Goal: Transaction & Acquisition: Purchase product/service

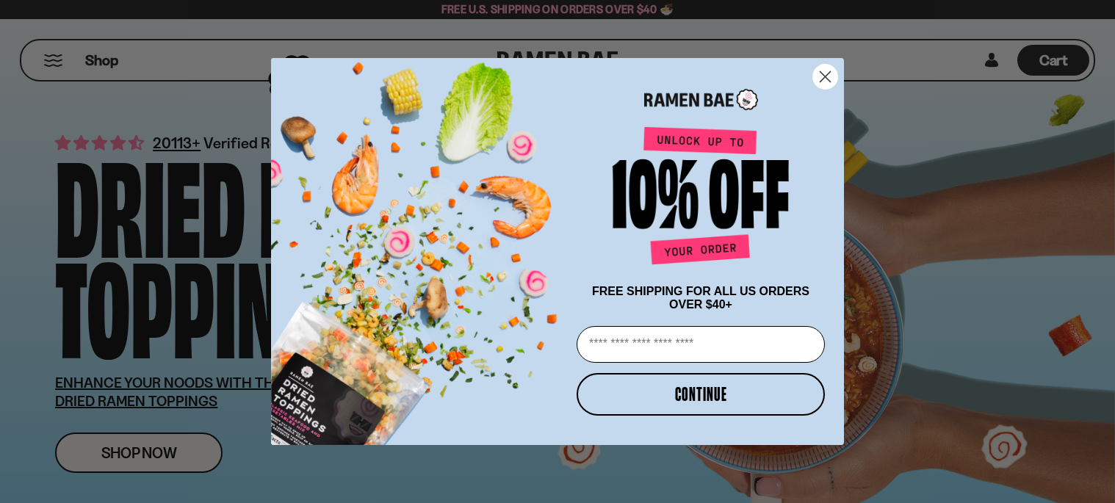
click at [829, 72] on icon "Close dialog" at bounding box center [826, 77] width 10 height 10
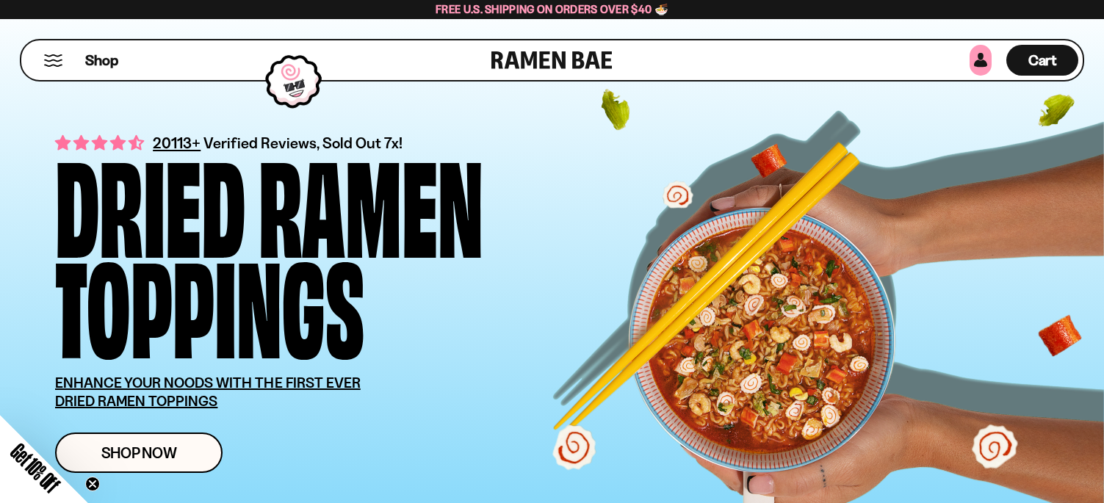
click at [979, 57] on link at bounding box center [981, 60] width 22 height 31
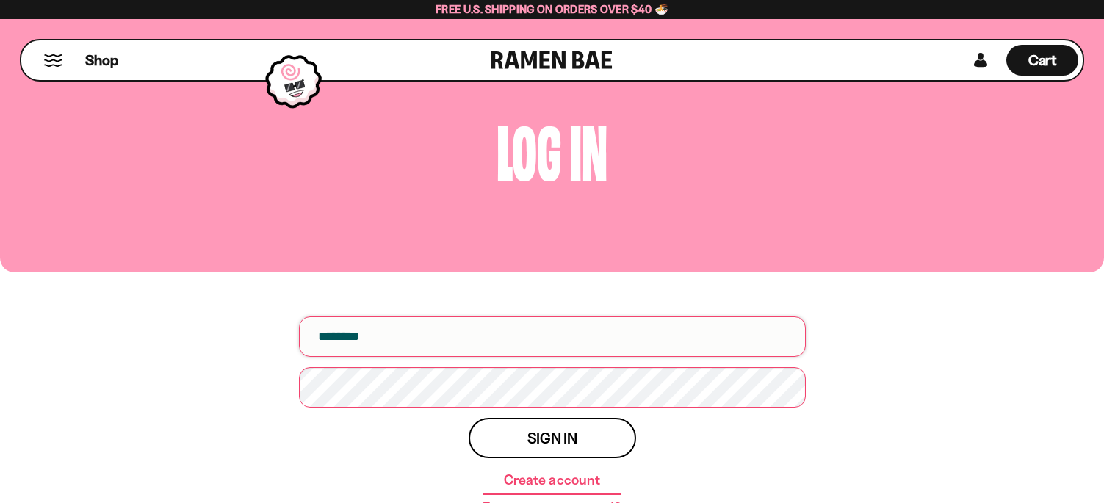
click at [538, 341] on input "email" at bounding box center [552, 337] width 507 height 40
click at [500, 342] on input "email" at bounding box center [552, 337] width 507 height 40
type input "**********"
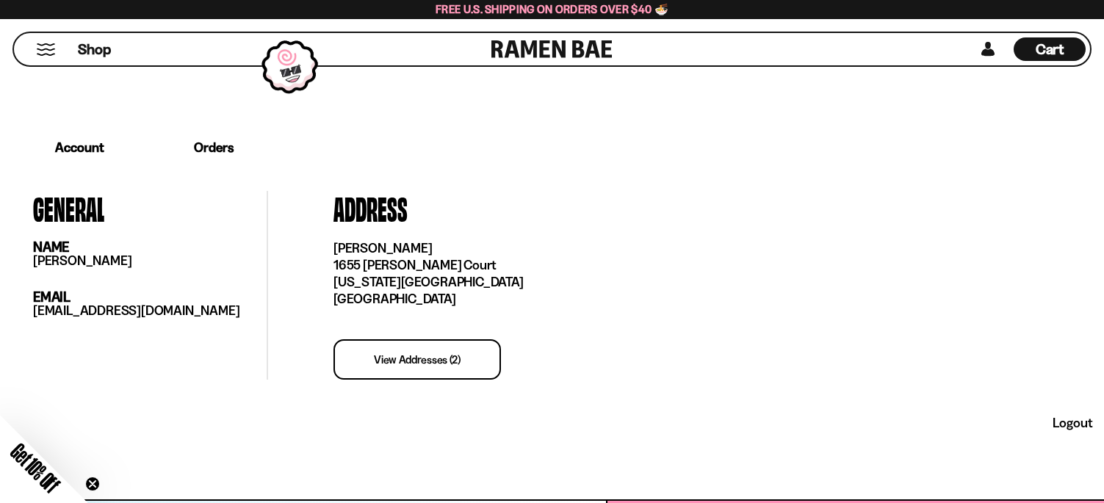
scroll to position [185, 0]
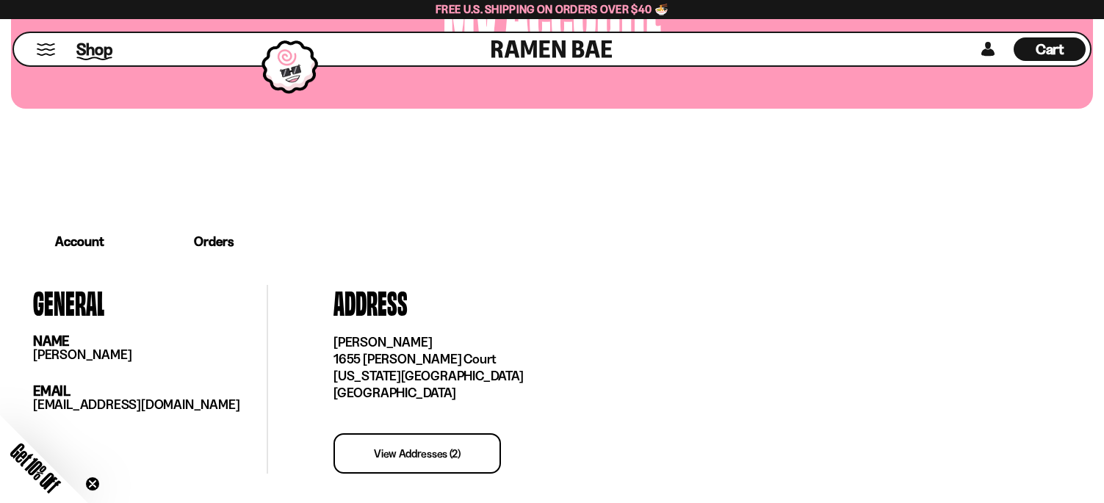
click at [92, 46] on span "Shop" at bounding box center [94, 49] width 36 height 22
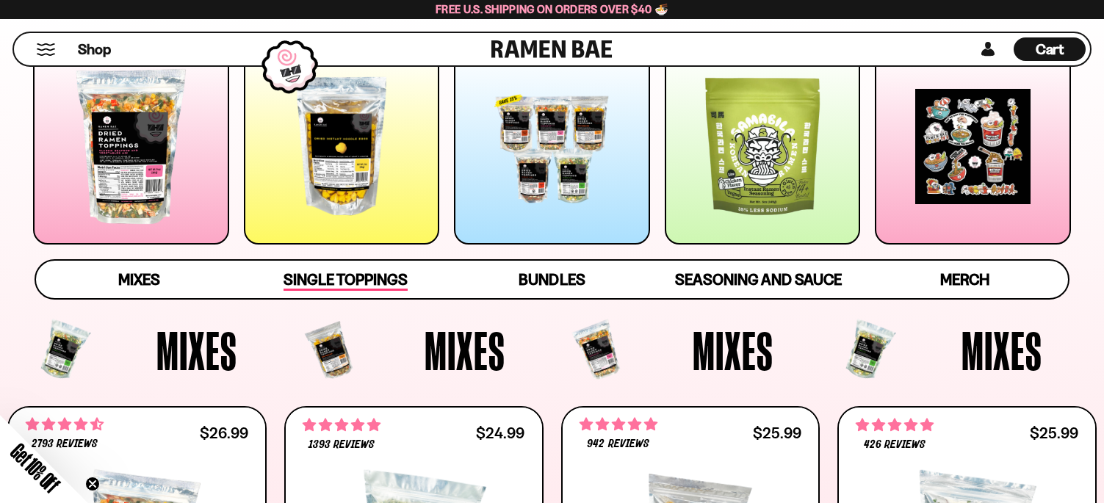
scroll to position [147, 0]
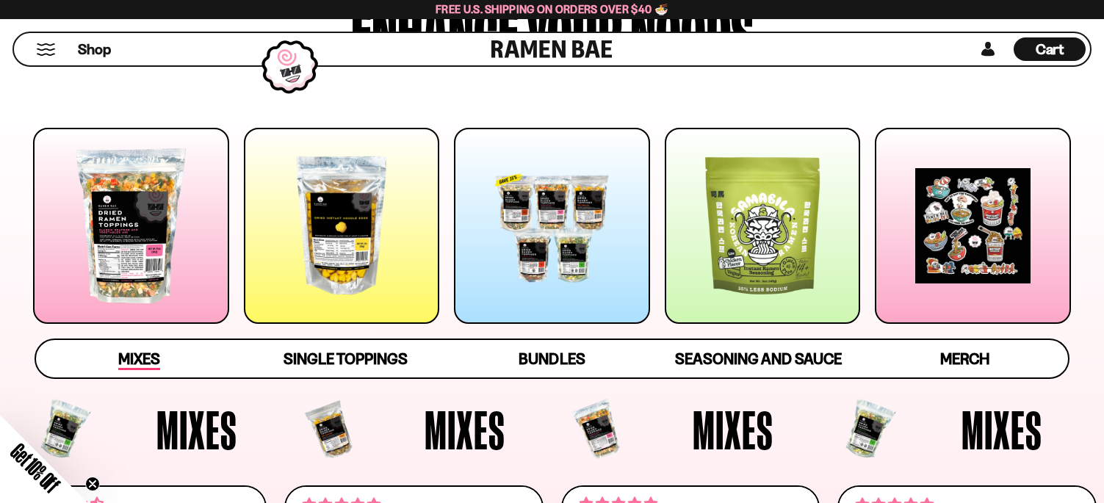
click at [147, 358] on span "Mixes" at bounding box center [139, 360] width 42 height 21
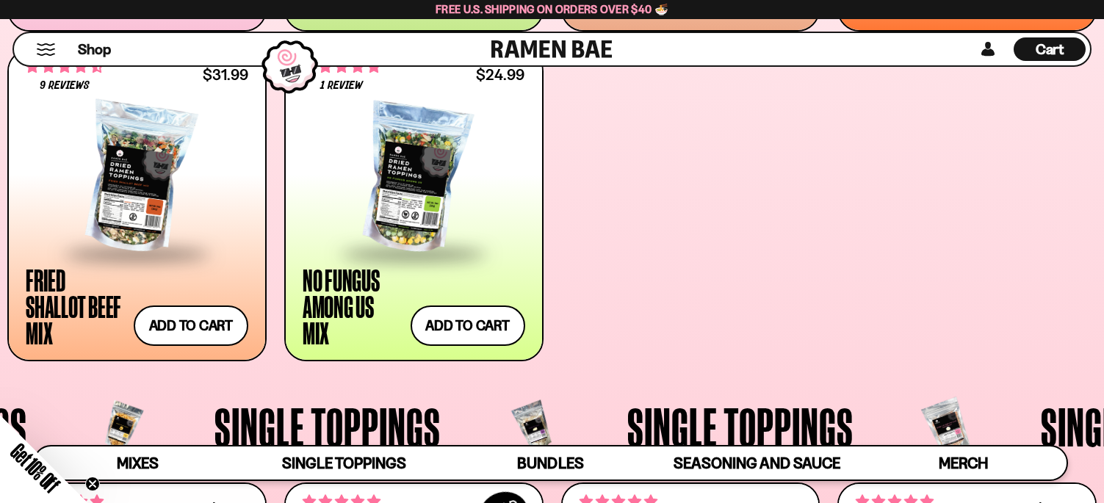
scroll to position [912, 0]
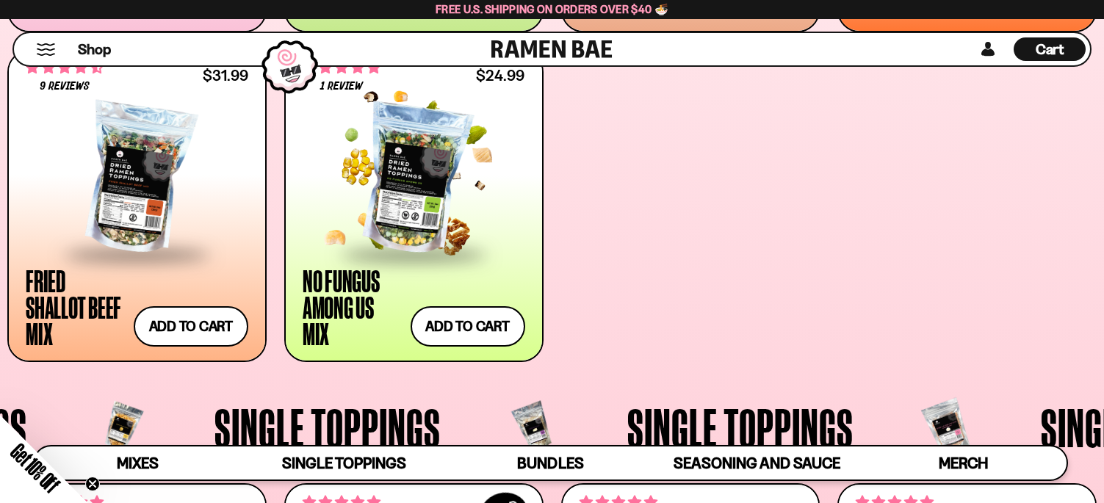
click at [422, 175] on div at bounding box center [414, 179] width 223 height 147
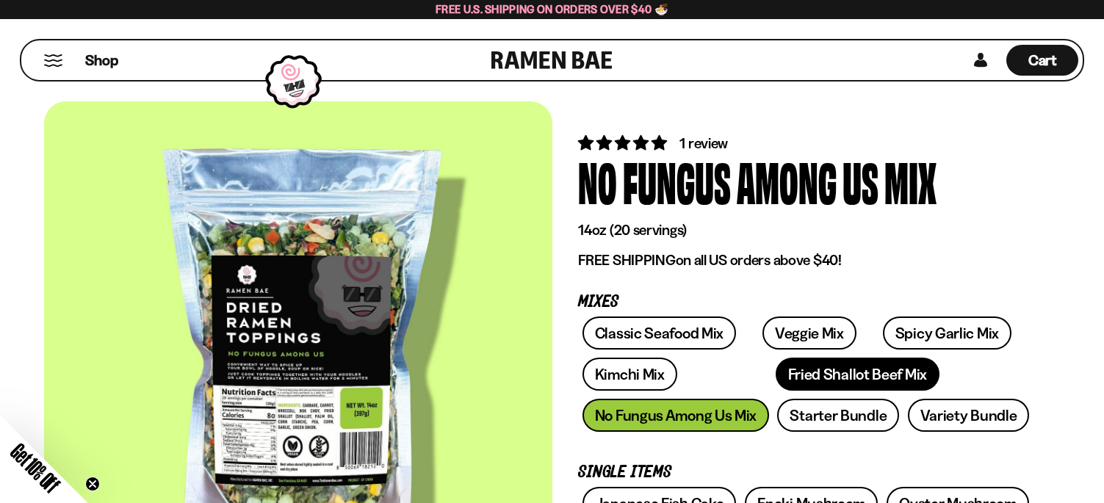
click at [776, 378] on link "Fried Shallot Beef Mix" at bounding box center [858, 374] width 164 height 33
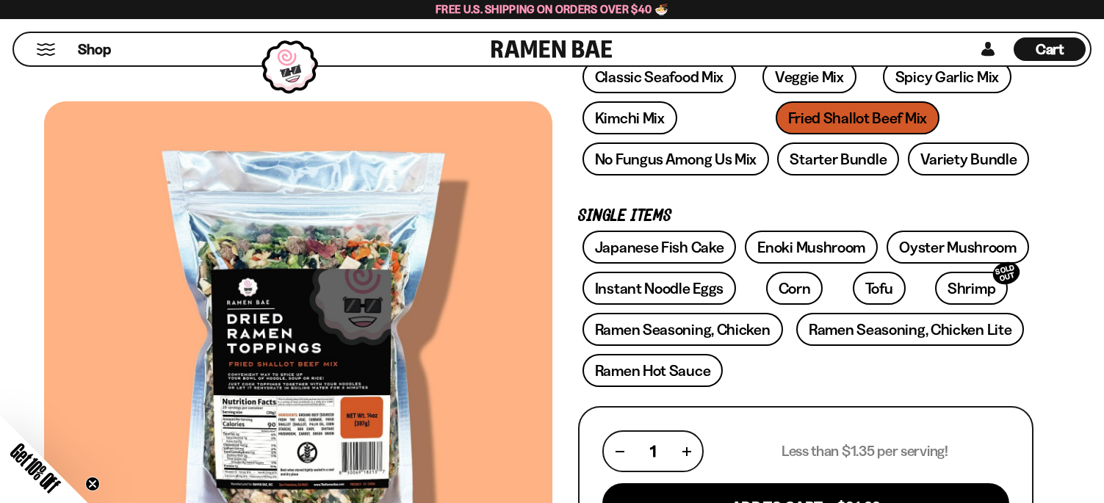
scroll to position [220, 0]
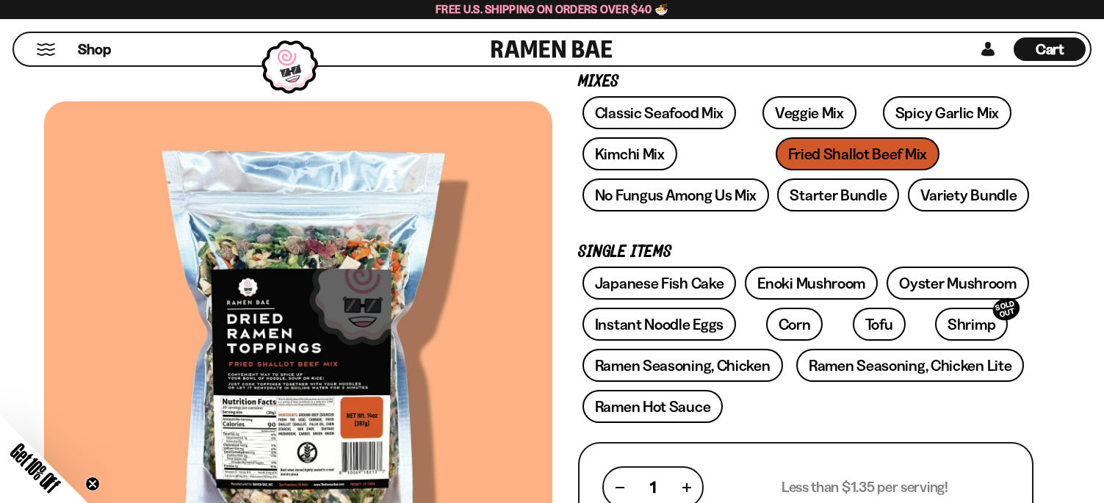
click at [1020, 98] on div "Classic Seafood Mix Veggie Mix Spicy Garlic Mix Kimchi Mix Fried Shallot Beef M…" at bounding box center [805, 157] width 455 height 123
click at [813, 187] on link "Starter Bundle" at bounding box center [838, 195] width 122 height 33
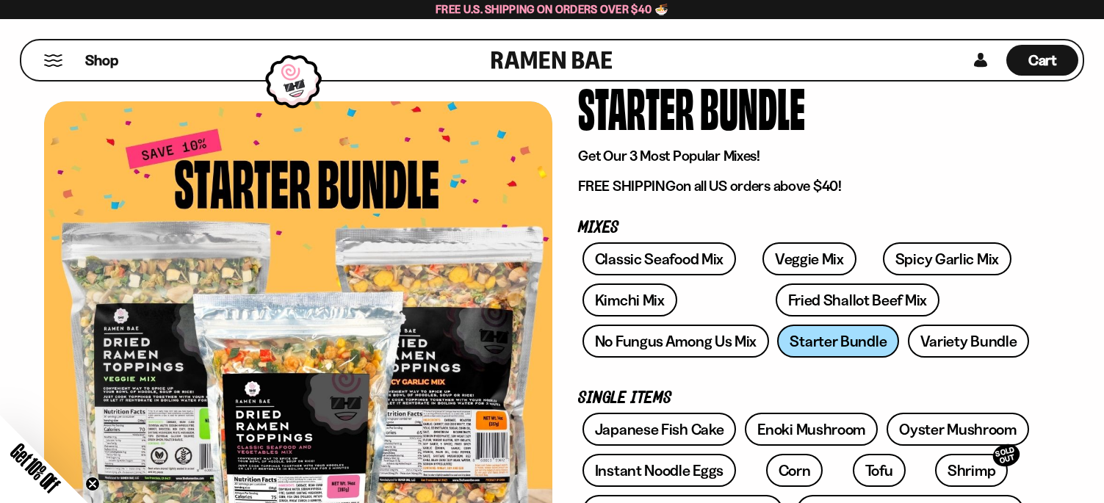
scroll to position [73, 0]
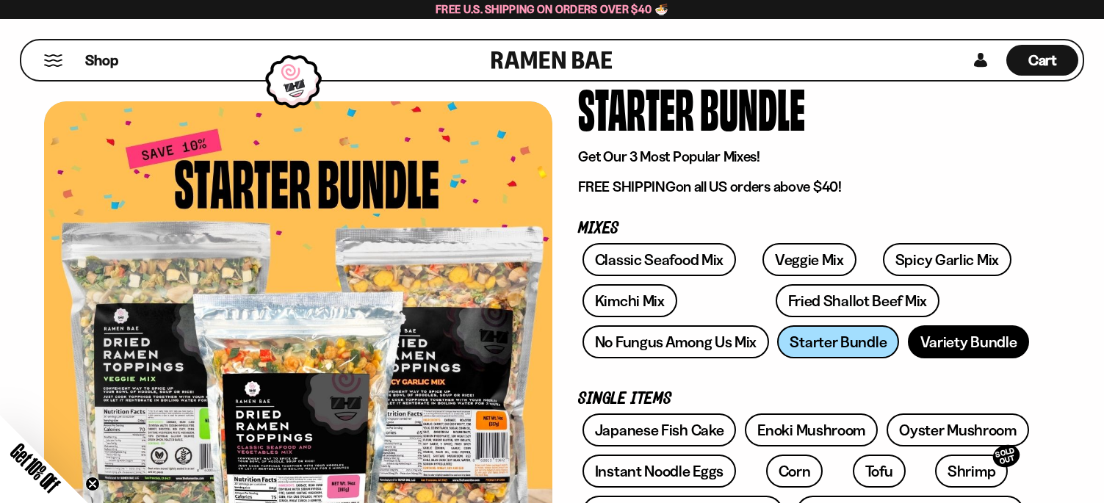
click at [965, 345] on link "Variety Bundle" at bounding box center [969, 341] width 122 height 33
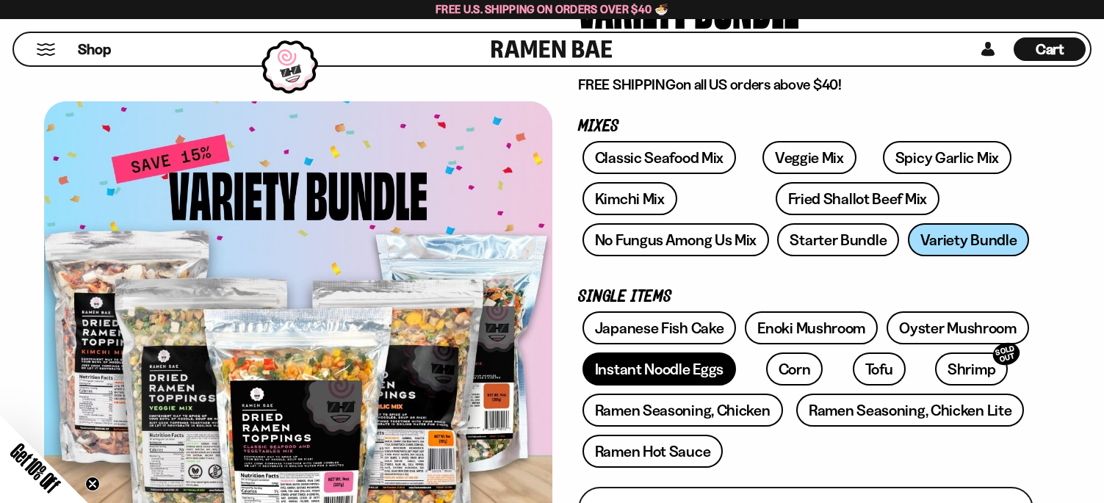
scroll to position [147, 0]
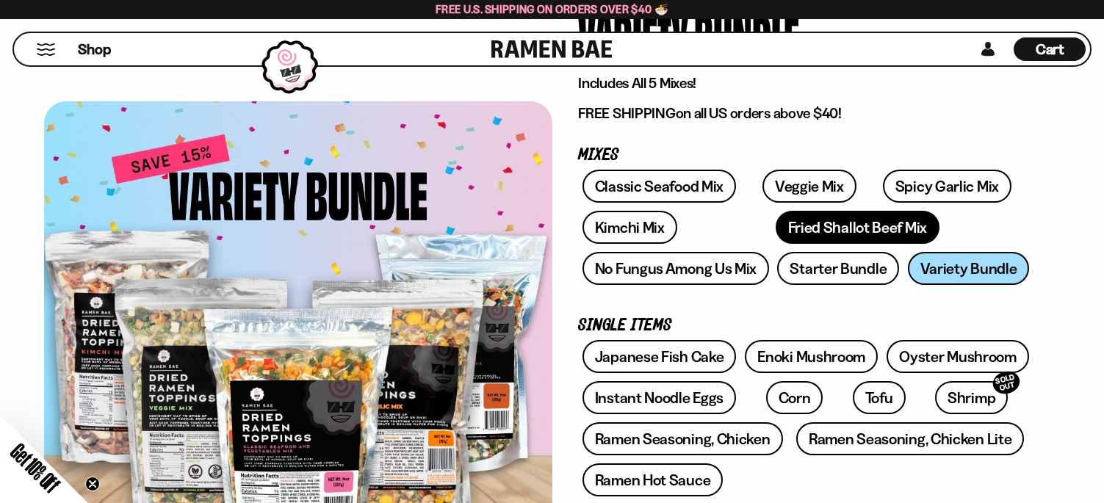
click at [776, 219] on link "Fried Shallot Beef Mix" at bounding box center [858, 227] width 164 height 33
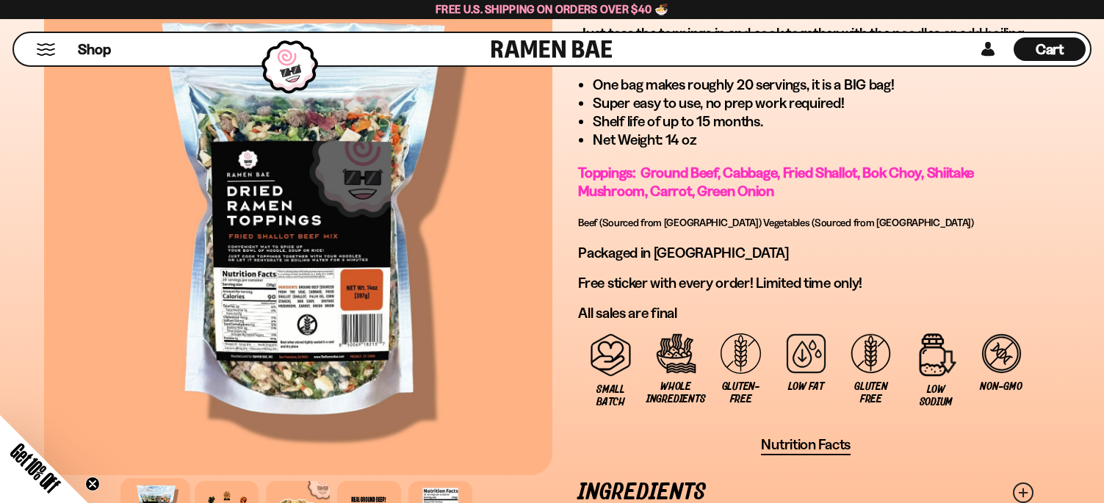
scroll to position [1028, 0]
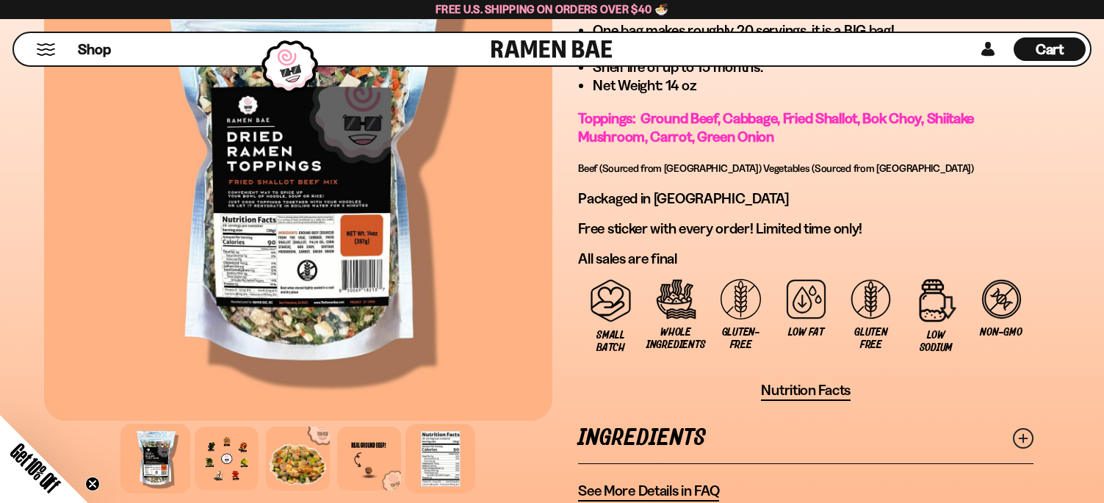
click at [433, 468] on div at bounding box center [441, 459] width 70 height 70
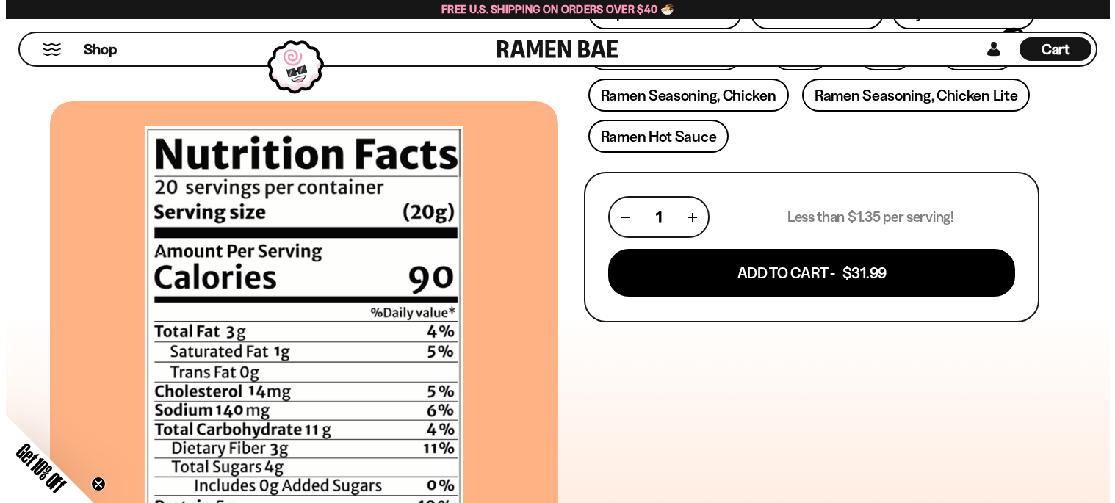
scroll to position [441, 0]
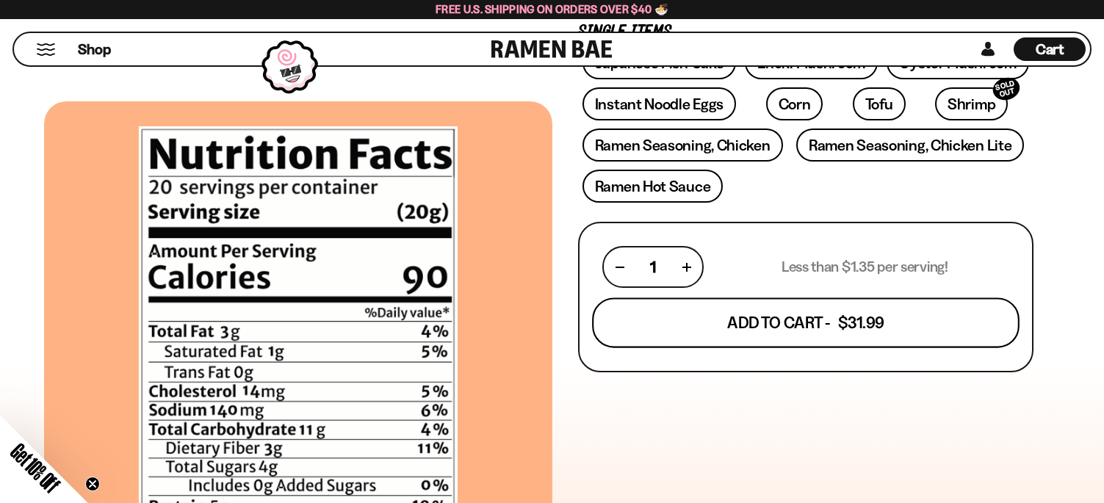
click at [792, 333] on button "Add To Cart - $31.99" at bounding box center [806, 323] width 428 height 50
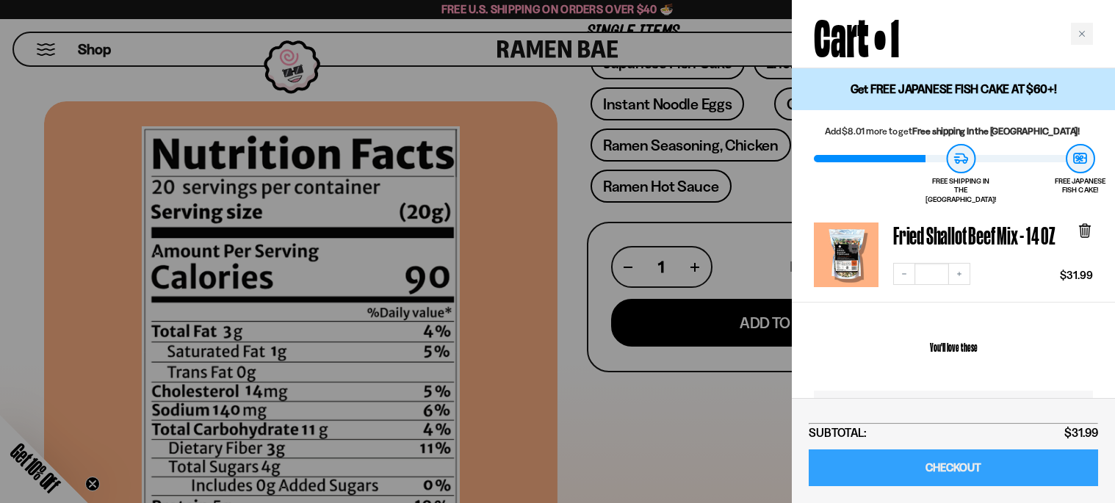
click at [975, 467] on link "CHECKOUT" at bounding box center [953, 468] width 289 height 37
